Goal: Information Seeking & Learning: Learn about a topic

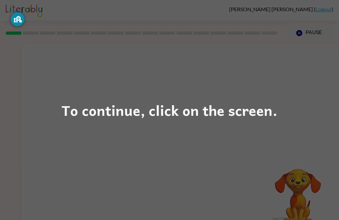
click at [132, 102] on div "To continue, click on the screen." at bounding box center [170, 110] width 216 height 23
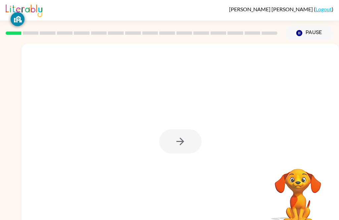
click at [182, 141] on div at bounding box center [180, 141] width 42 height 24
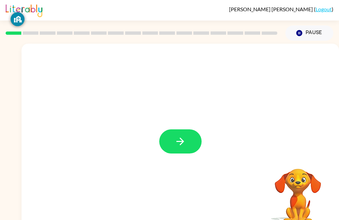
click at [175, 130] on button "button" at bounding box center [180, 141] width 42 height 24
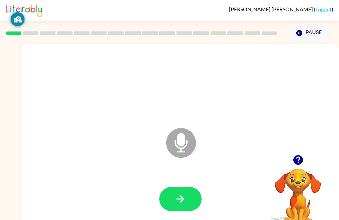
click at [183, 193] on button "button" at bounding box center [180, 199] width 42 height 24
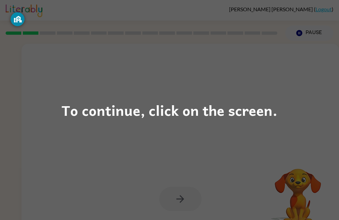
click at [207, 107] on div "To continue, click on the screen." at bounding box center [170, 110] width 216 height 23
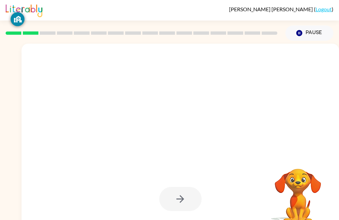
click at [208, 115] on div at bounding box center [164, 127] width 272 height 24
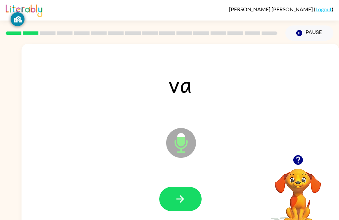
click at [182, 191] on button "button" at bounding box center [180, 199] width 42 height 24
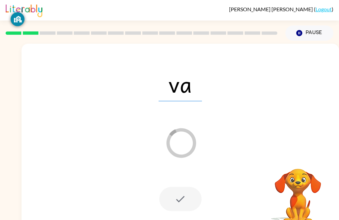
click at [179, 203] on div at bounding box center [180, 199] width 42 height 24
click at [177, 89] on span "va" at bounding box center [180, 84] width 43 height 34
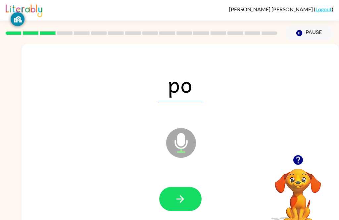
click at [177, 194] on icon "button" at bounding box center [180, 199] width 12 height 12
click at [182, 197] on icon "button" at bounding box center [180, 199] width 12 height 12
click at [181, 196] on icon "button" at bounding box center [180, 199] width 12 height 12
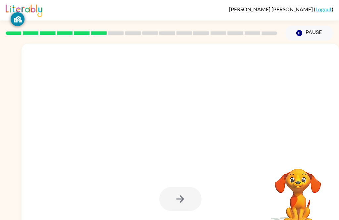
click at [188, 198] on div at bounding box center [180, 199] width 42 height 24
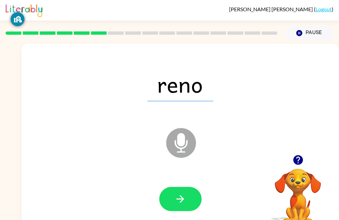
click at [180, 190] on button "button" at bounding box center [180, 199] width 42 height 24
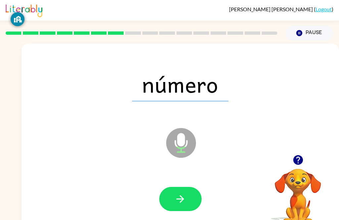
click at [183, 195] on icon "button" at bounding box center [180, 199] width 12 height 12
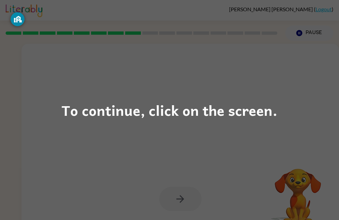
click at [230, 110] on div "To continue, click on the screen." at bounding box center [170, 110] width 216 height 23
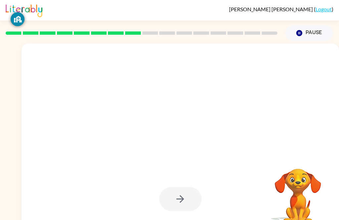
click at [224, 112] on div at bounding box center [180, 138] width 317 height 189
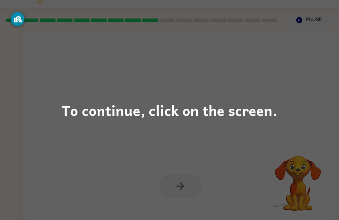
scroll to position [21, 0]
click at [218, 108] on div "To continue, click on the screen." at bounding box center [170, 110] width 216 height 23
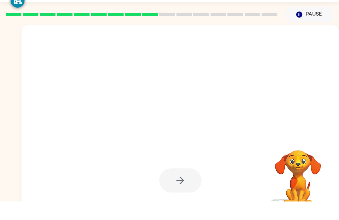
scroll to position [19, 0]
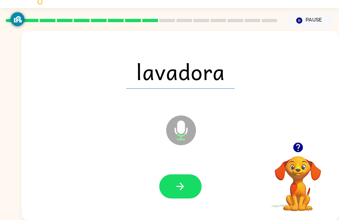
click at [175, 181] on icon "button" at bounding box center [180, 187] width 12 height 12
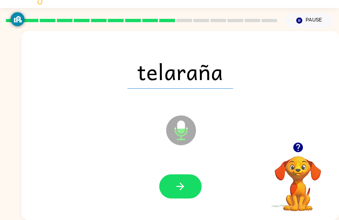
click at [181, 181] on icon "button" at bounding box center [180, 187] width 12 height 12
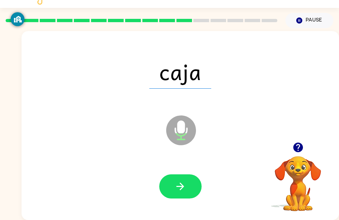
click at [181, 181] on icon "button" at bounding box center [180, 187] width 12 height 12
click at [185, 181] on icon "button" at bounding box center [180, 187] width 12 height 12
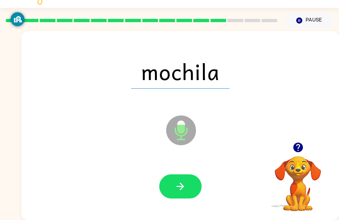
click at [184, 174] on button "button" at bounding box center [180, 186] width 42 height 24
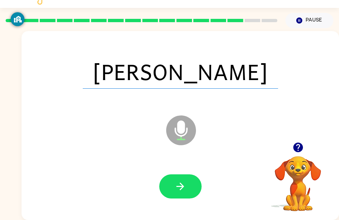
click at [181, 181] on icon "button" at bounding box center [180, 187] width 12 height 12
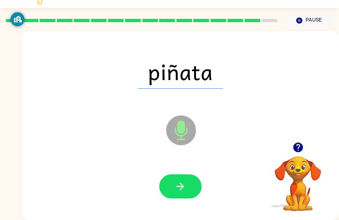
click at [182, 174] on button "button" at bounding box center [180, 186] width 42 height 24
